Goal: Task Accomplishment & Management: Complete application form

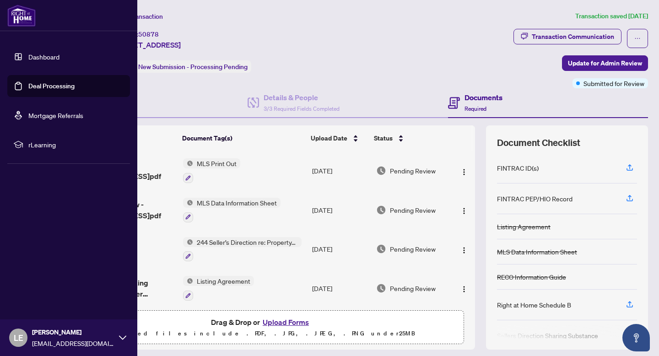
click at [251, 56] on div "Ticket #: 50878 [STREET_ADDRESS] Status: New Submission - Processing Pending" at bounding box center [182, 51] width 138 height 44
click at [22, 18] on img at bounding box center [21, 16] width 28 height 22
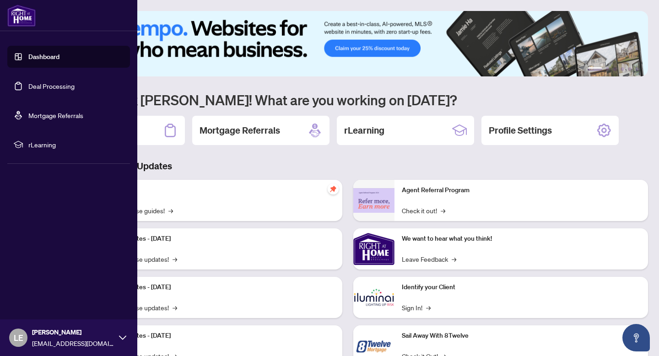
click at [42, 54] on link "Dashboard" at bounding box center [43, 57] width 31 height 8
click at [28, 88] on link "Deal Processing" at bounding box center [51, 86] width 46 height 8
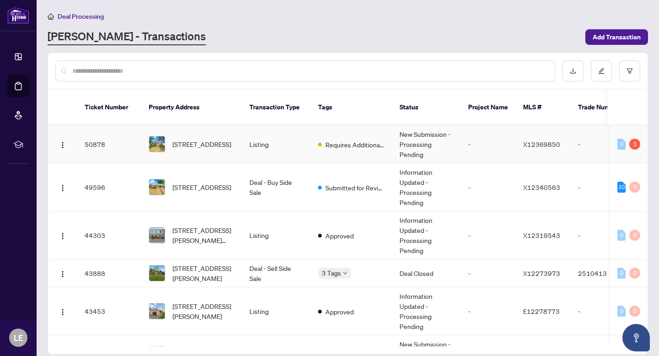
click at [457, 128] on td "New Submission - Processing Pending" at bounding box center [426, 144] width 69 height 38
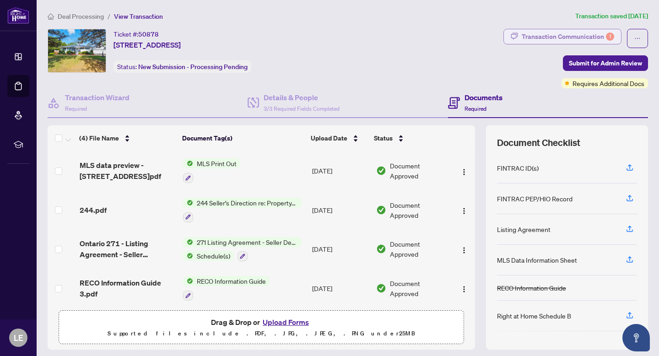
click at [591, 35] on div "Transaction Communication 1" at bounding box center [568, 36] width 92 height 15
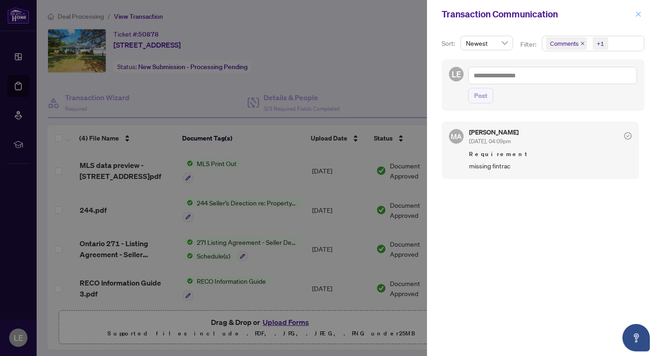
click at [639, 14] on icon "close" at bounding box center [638, 14] width 6 height 6
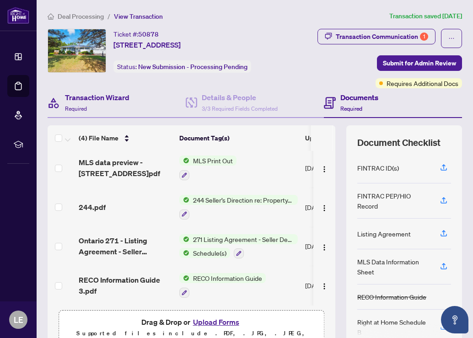
scroll to position [65, 0]
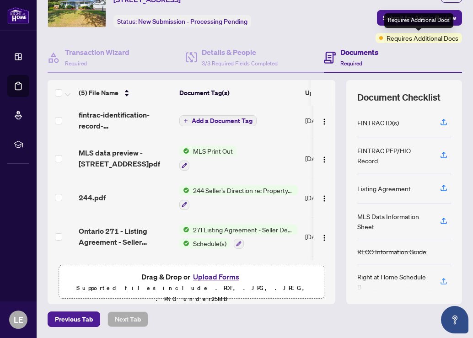
click at [396, 26] on div "Requires Additional Docs" at bounding box center [418, 20] width 69 height 15
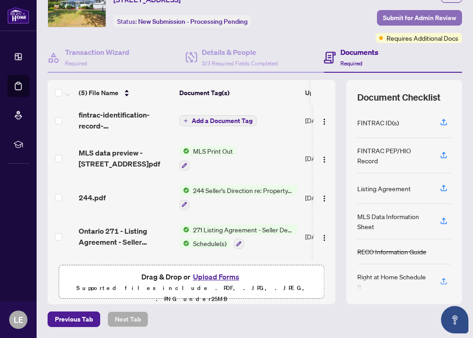
click at [382, 19] on button "Submit for Admin Review" at bounding box center [419, 18] width 85 height 16
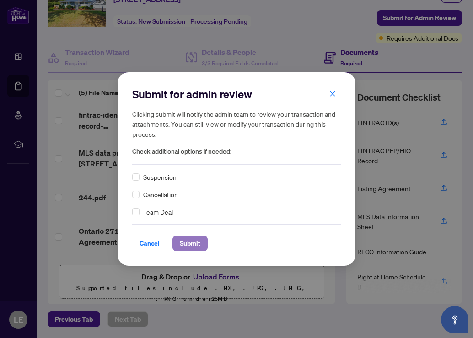
click at [186, 243] on span "Submit" at bounding box center [190, 243] width 21 height 15
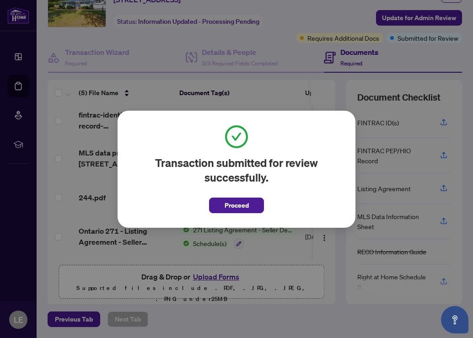
click at [226, 214] on div "Transaction submitted for review successfully. Proceed Cancel OK" at bounding box center [237, 169] width 238 height 117
click at [231, 206] on span "Proceed" at bounding box center [237, 205] width 24 height 15
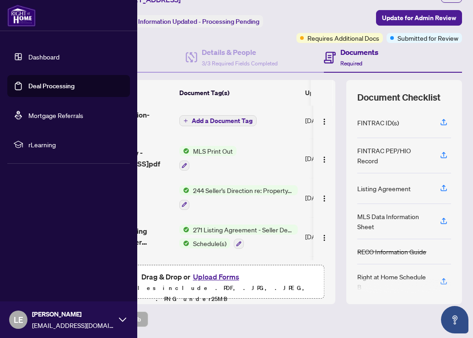
click at [28, 85] on link "Deal Processing" at bounding box center [51, 86] width 46 height 8
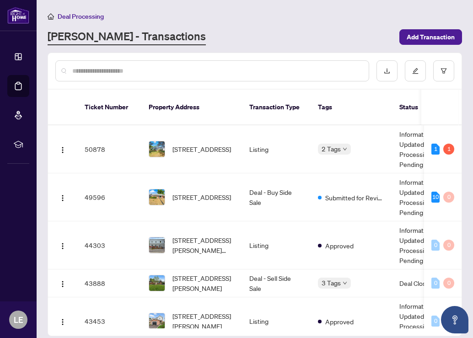
click at [216, 27] on div "Deal Processing [PERSON_NAME] - Transactions Add Transaction" at bounding box center [255, 28] width 415 height 34
